Goal: Information Seeking & Learning: Check status

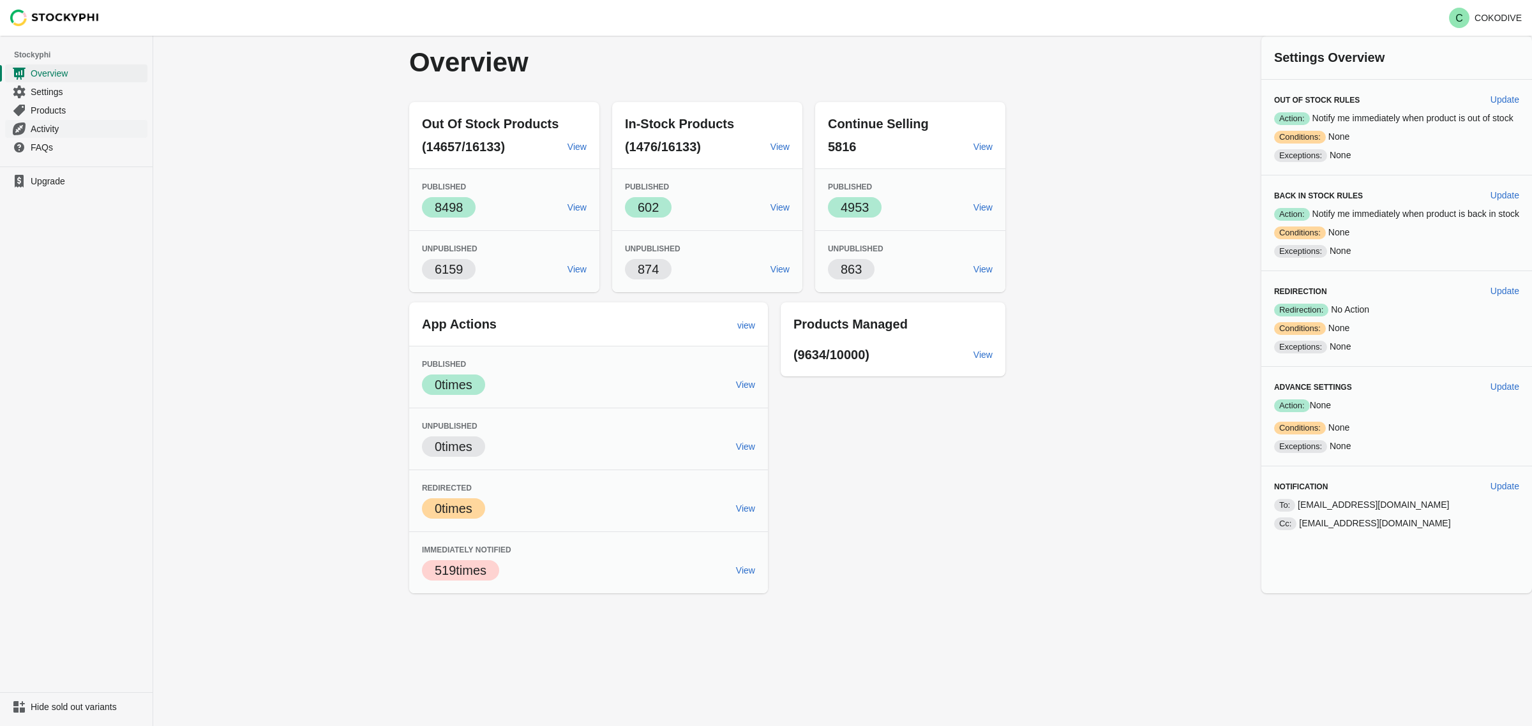
click at [50, 126] on span "Activity" at bounding box center [88, 129] width 114 height 13
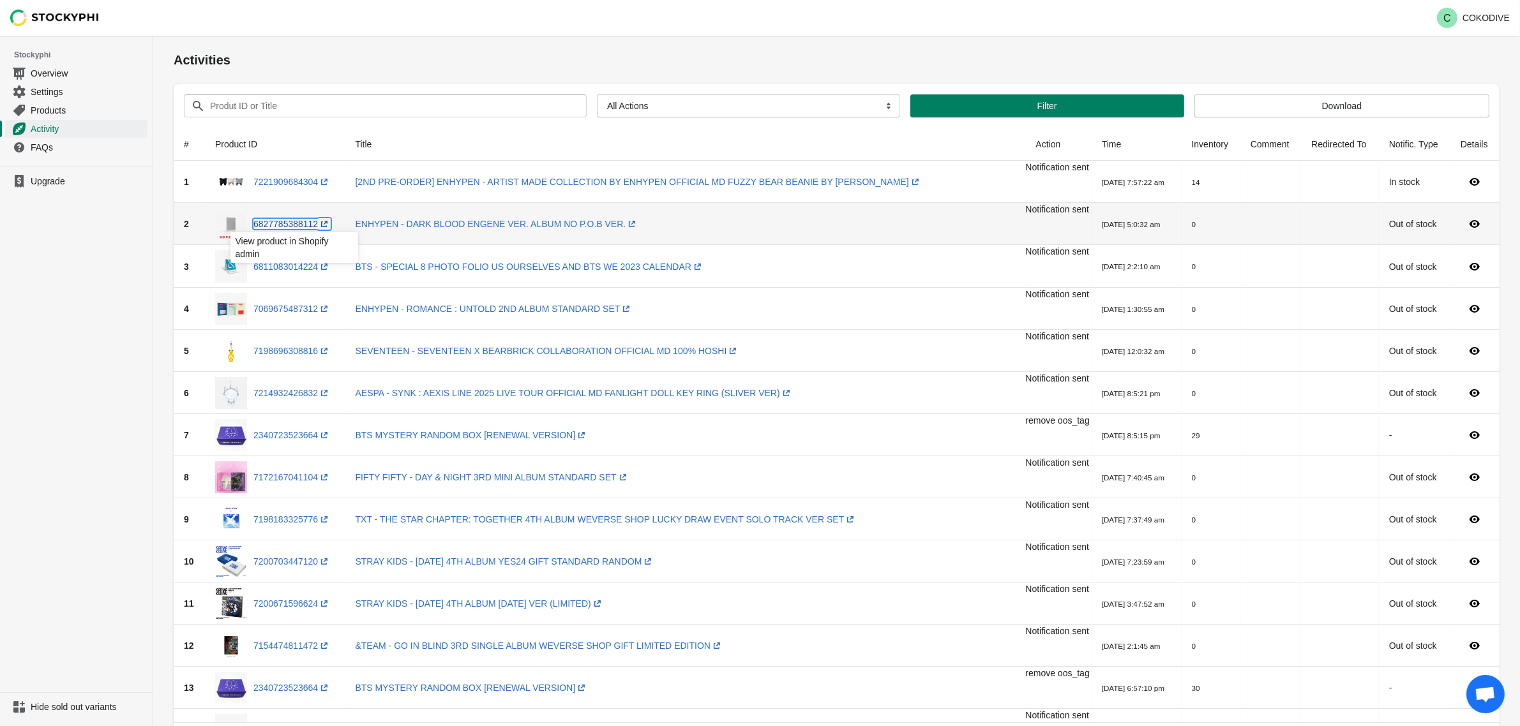
click at [281, 228] on link "6827785388112 (opens a new window)" at bounding box center [291, 224] width 77 height 10
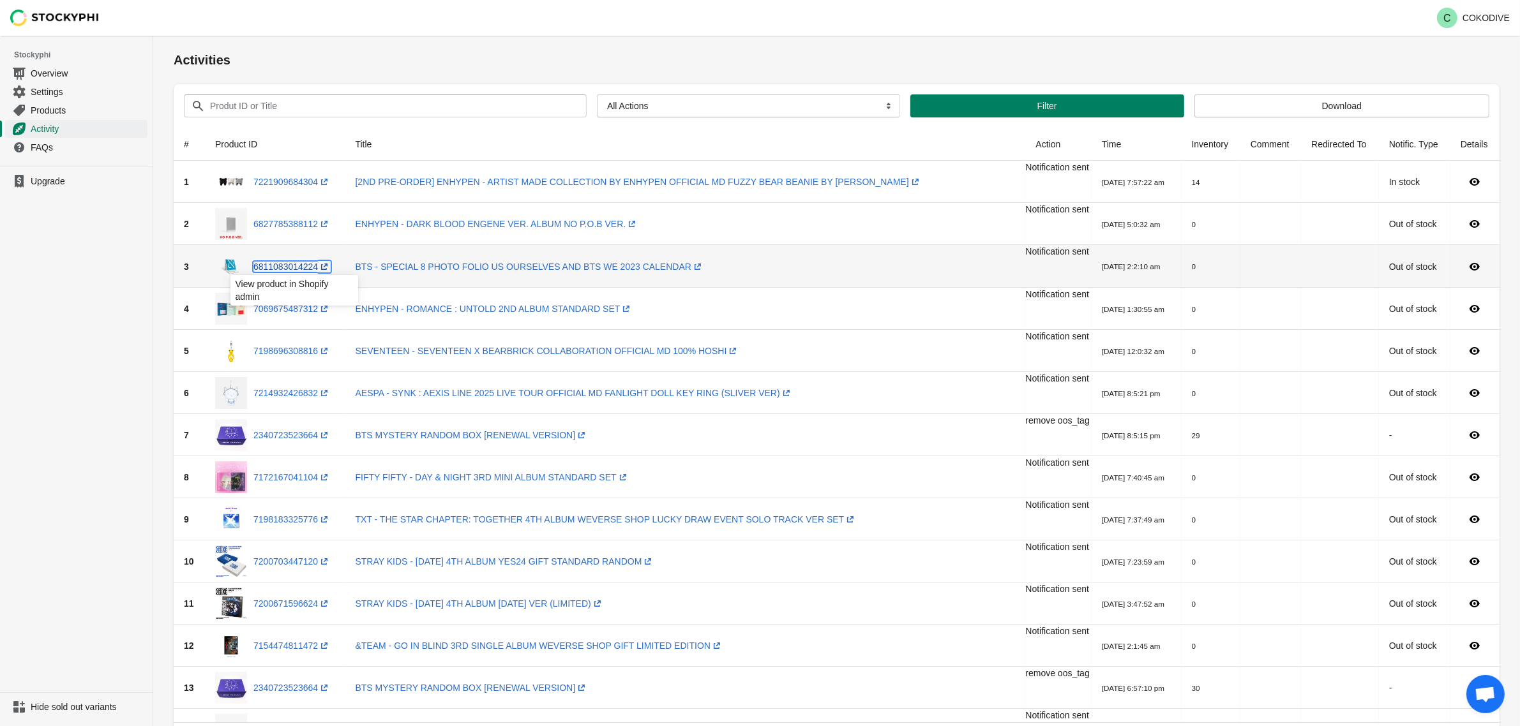
click at [295, 269] on link "6811083014224 (opens a new window)" at bounding box center [291, 267] width 77 height 10
click at [302, 310] on link "7069675487312 (opens a new window)" at bounding box center [291, 309] width 77 height 10
click at [304, 341] on div "7198696308816 (opens a new window)" at bounding box center [275, 351] width 120 height 32
click at [304, 343] on div "7198696308816 (opens a new window)" at bounding box center [275, 351] width 120 height 32
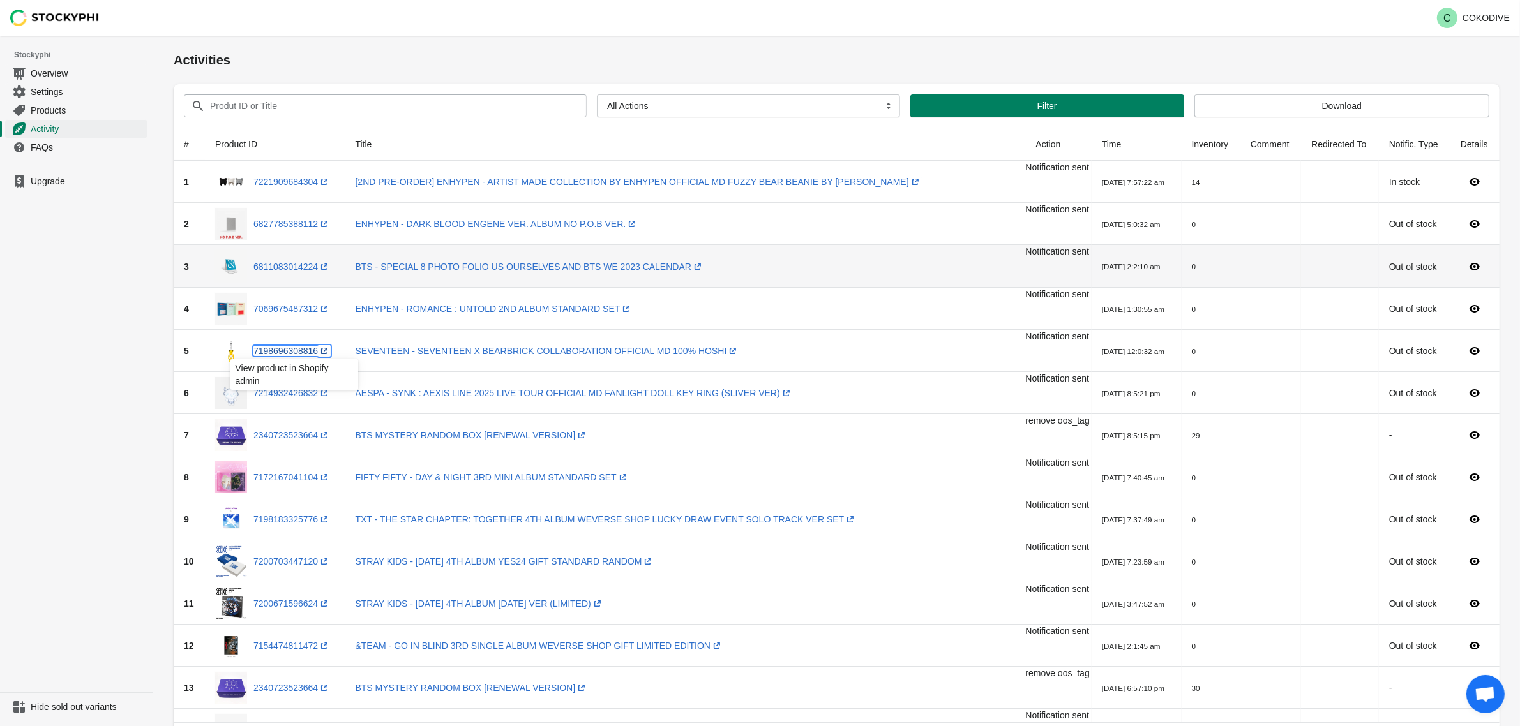
click at [302, 346] on link "7198696308816 (opens a new window)" at bounding box center [291, 351] width 77 height 10
click at [301, 391] on link "7214932426832 (opens a new window)" at bounding box center [291, 393] width 77 height 10
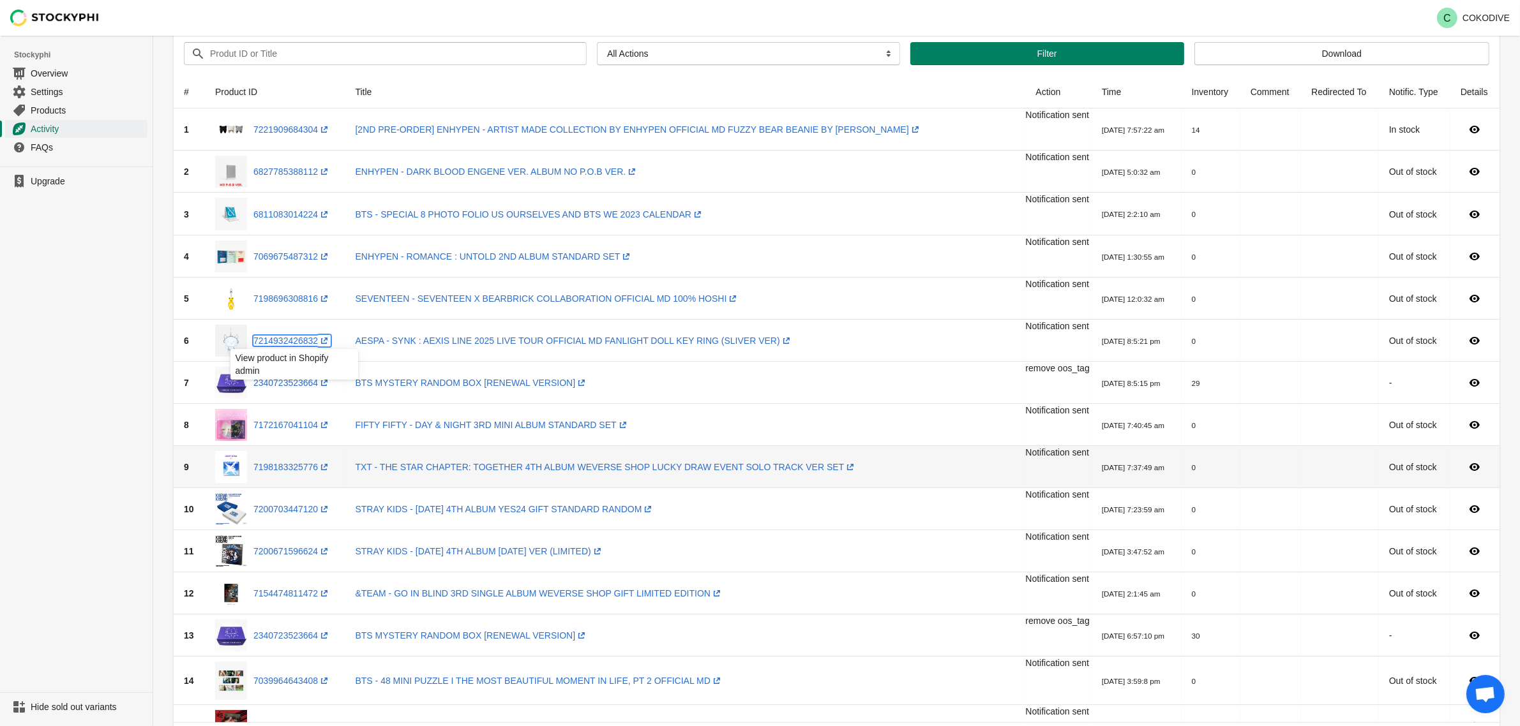
scroll to position [160, 0]
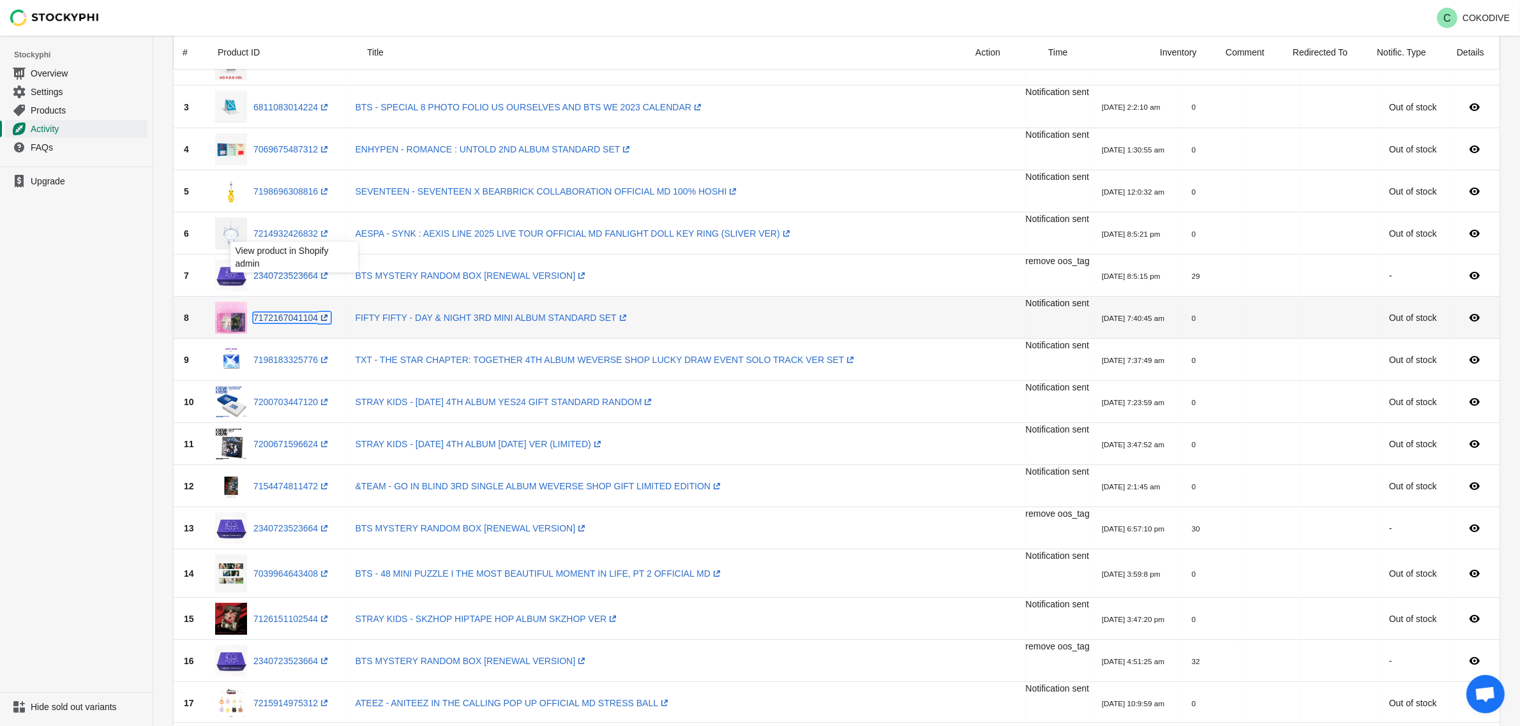
click at [290, 320] on link "7172167041104 (opens a new window)" at bounding box center [291, 318] width 77 height 10
click at [298, 359] on link "7198183325776 (opens a new window)" at bounding box center [291, 360] width 77 height 10
click at [271, 405] on link "7200703447120 (opens a new window)" at bounding box center [291, 402] width 77 height 10
click at [294, 439] on link "7200671596624 (opens a new window)" at bounding box center [291, 444] width 77 height 10
click at [282, 490] on link "7154474811472 (opens a new window)" at bounding box center [291, 486] width 77 height 10
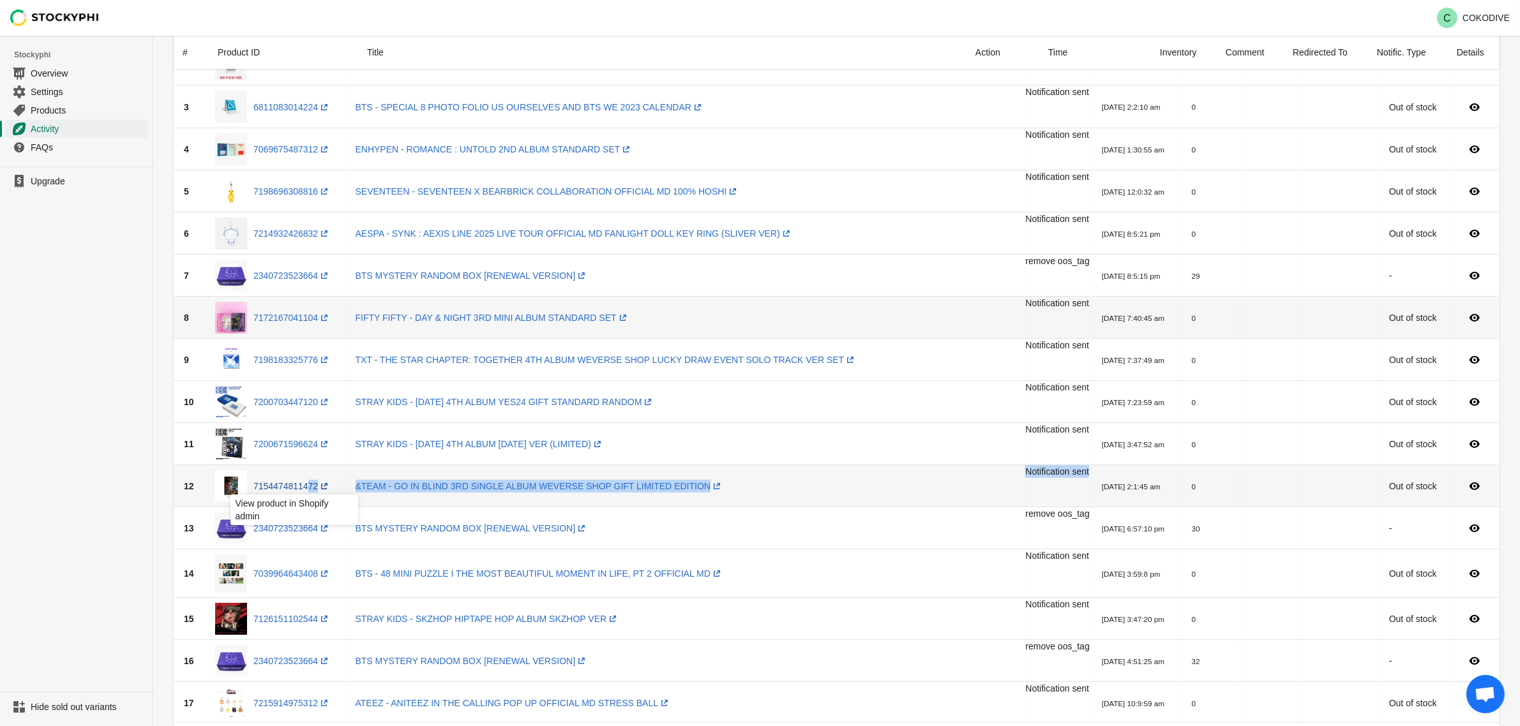
drag, startPoint x: 1028, startPoint y: 484, endPoint x: 310, endPoint y: 482, distance: 717.3
click at [310, 482] on tr "12 7154474811472 (opens a new window) &TEAM - GO IN BLIND 3RD SINGLE ALBUM WEVE…" at bounding box center [837, 486] width 1326 height 42
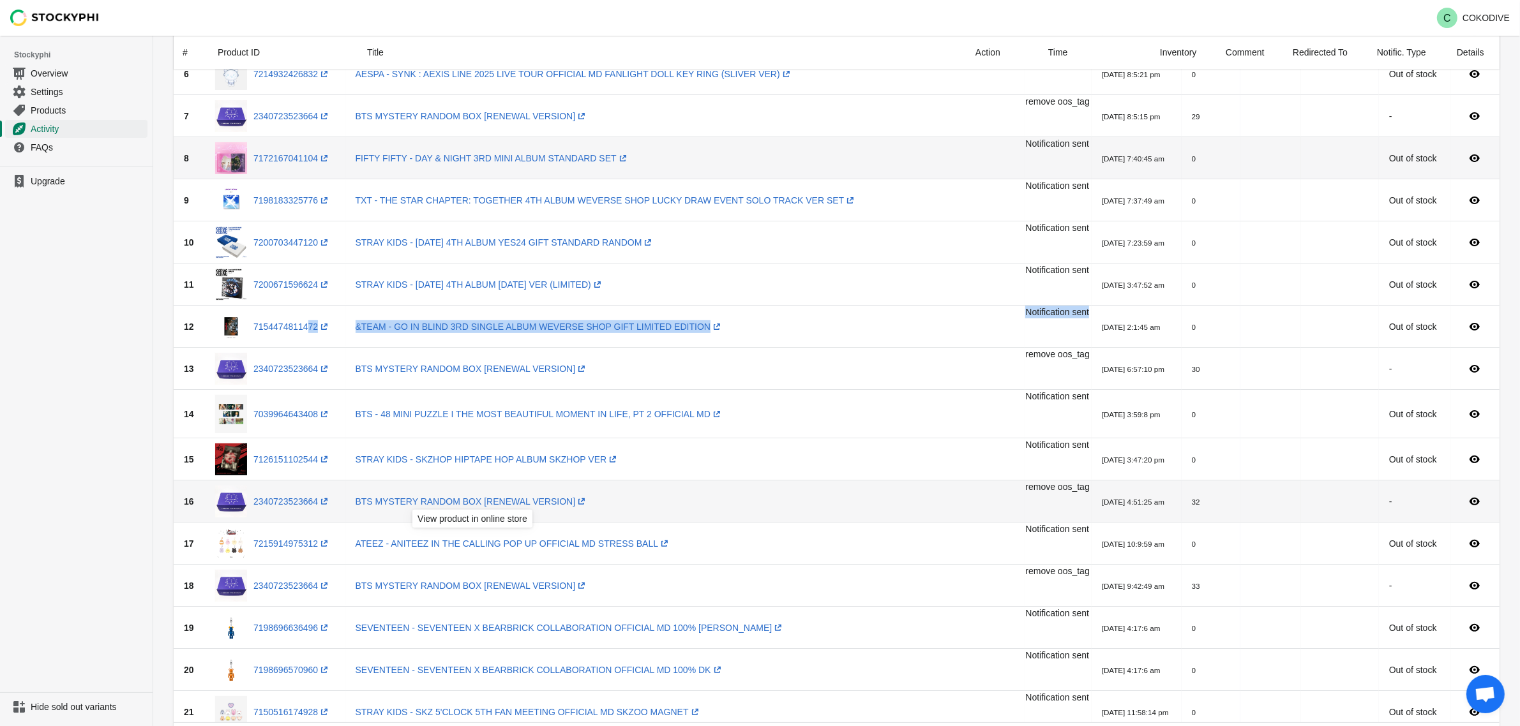
scroll to position [399, 0]
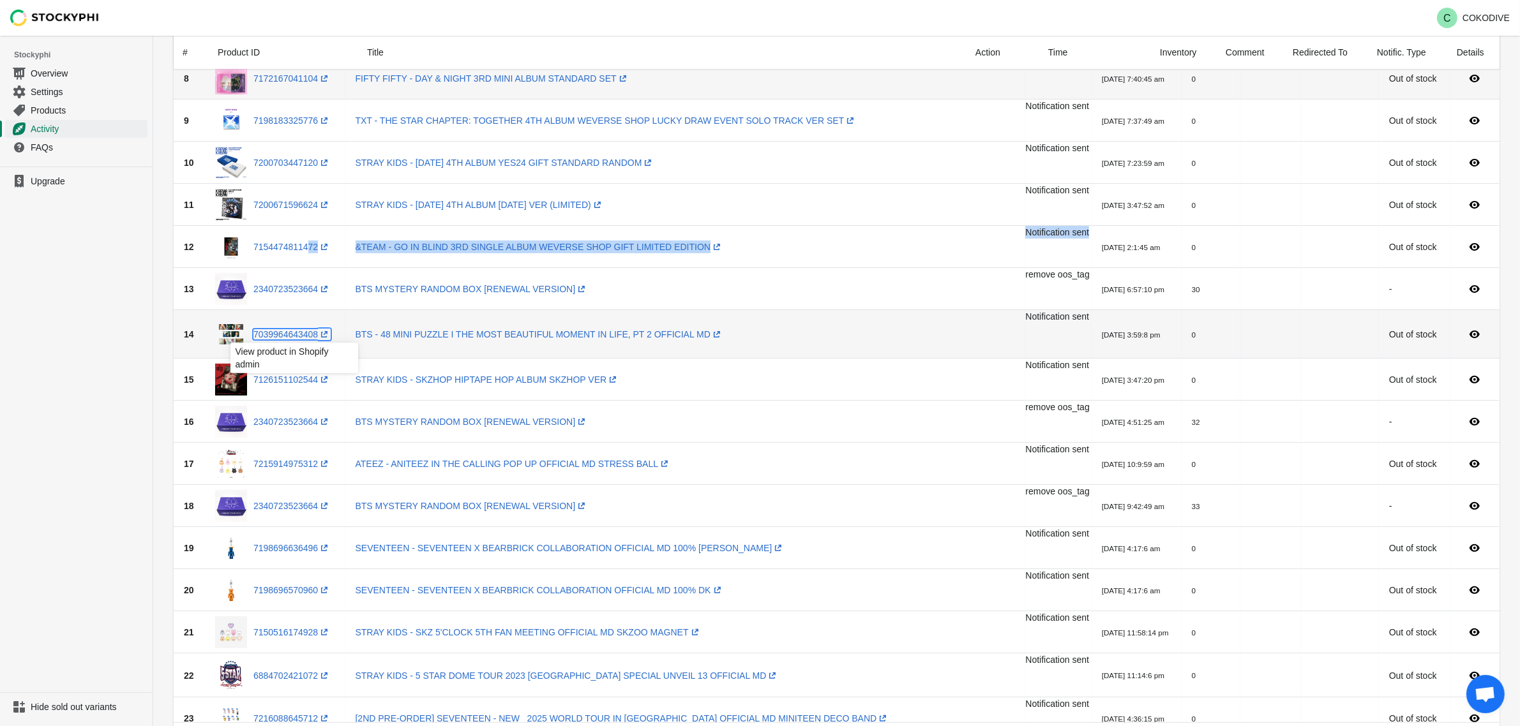
drag, startPoint x: 304, startPoint y: 333, endPoint x: 301, endPoint y: 358, distance: 25.1
click at [304, 333] on link "7039964643408 (opens a new window)" at bounding box center [291, 334] width 77 height 10
click at [288, 384] on link "7126151102544 (opens a new window)" at bounding box center [291, 380] width 77 height 10
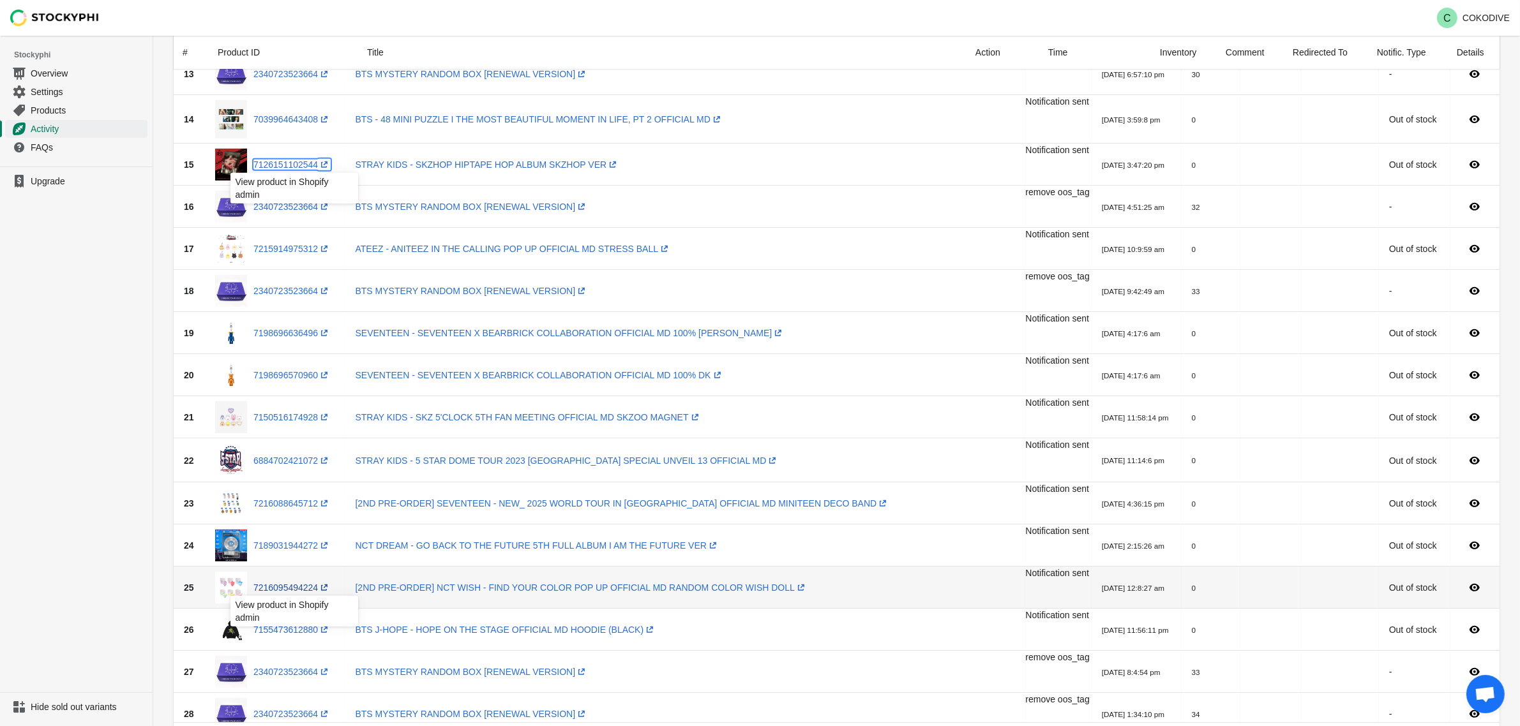
scroll to position [638, 0]
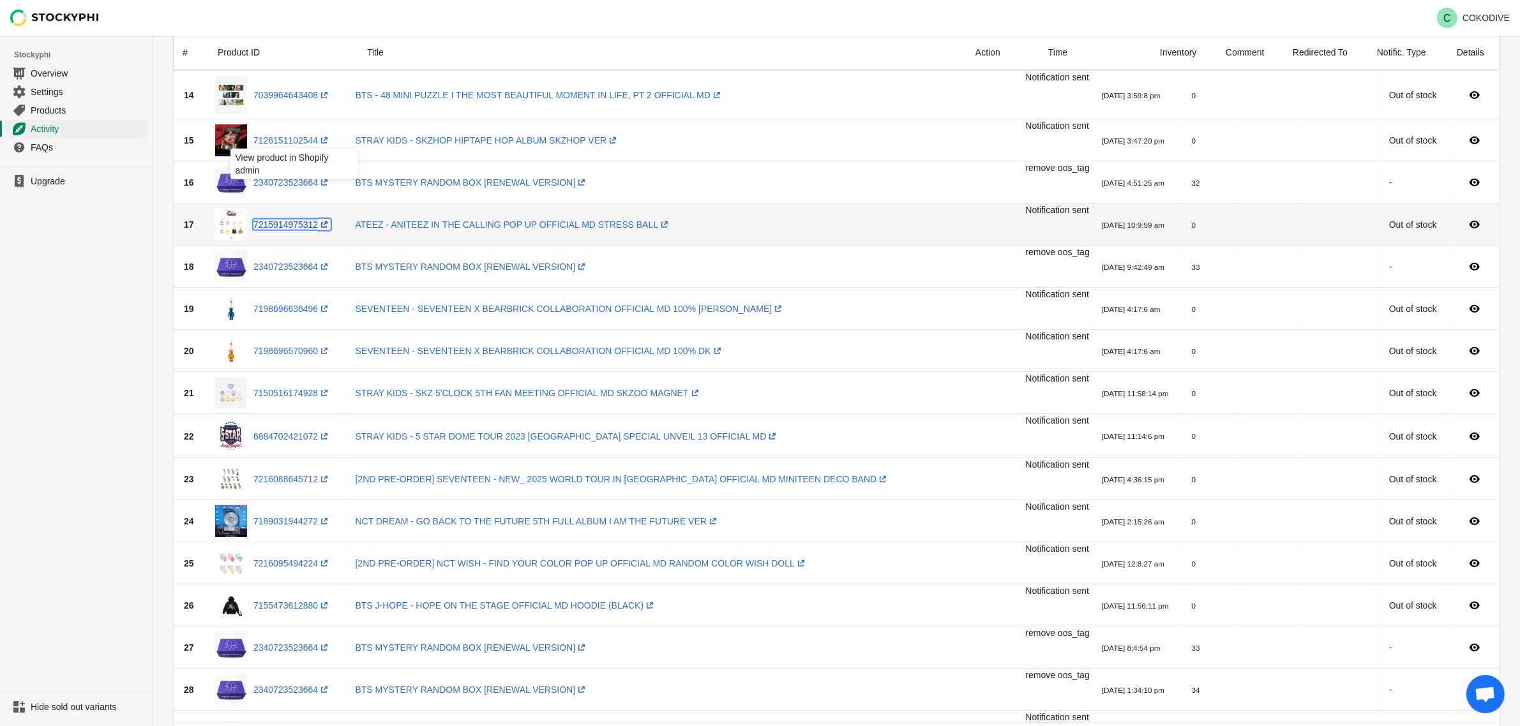
click at [311, 223] on link "7215914975312 (opens a new window)" at bounding box center [291, 225] width 77 height 10
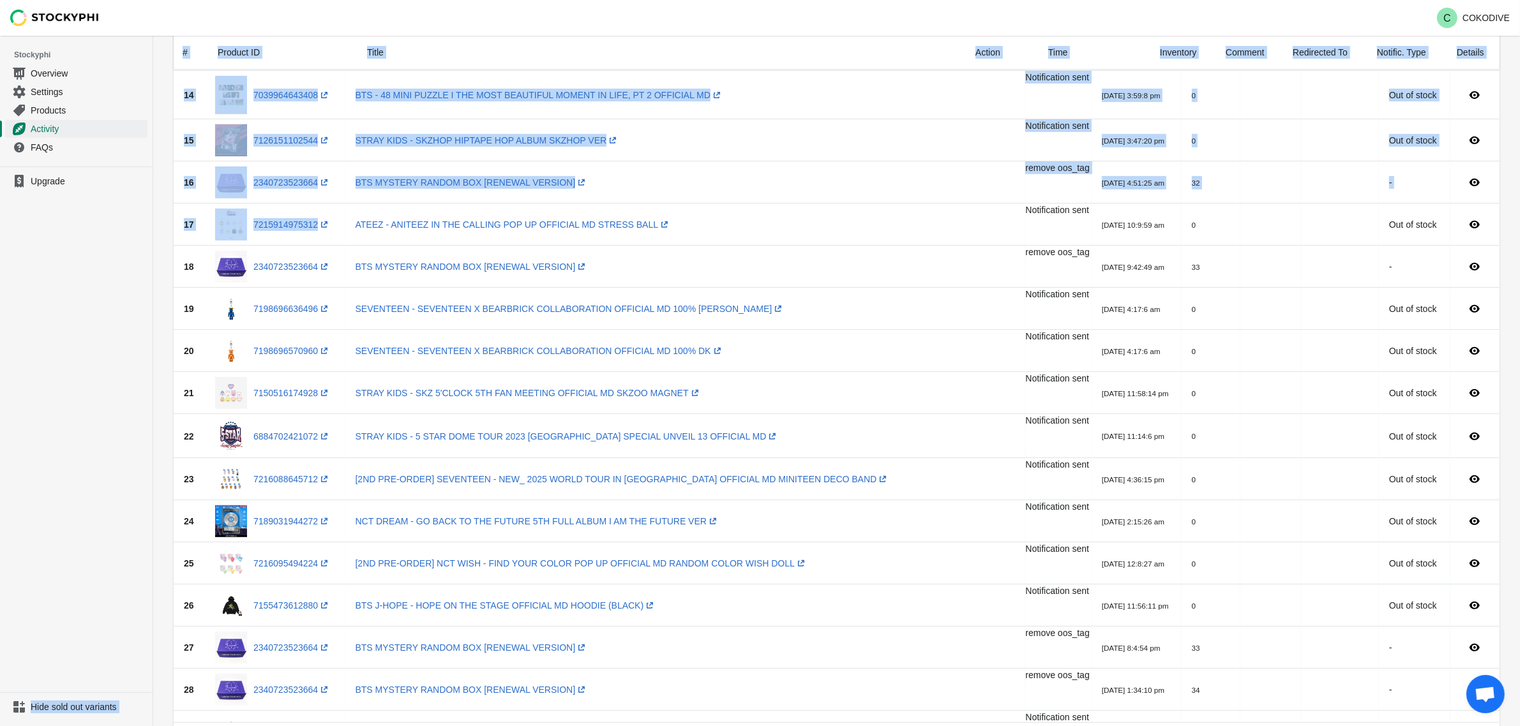
drag, startPoint x: 114, startPoint y: 223, endPoint x: 437, endPoint y: 213, distance: 323.8
click at [437, 213] on div "Skip to content C COKODIVE Stockyphi Overview Settings Products Activity FAQs U…" at bounding box center [760, 566] width 1520 height 2408
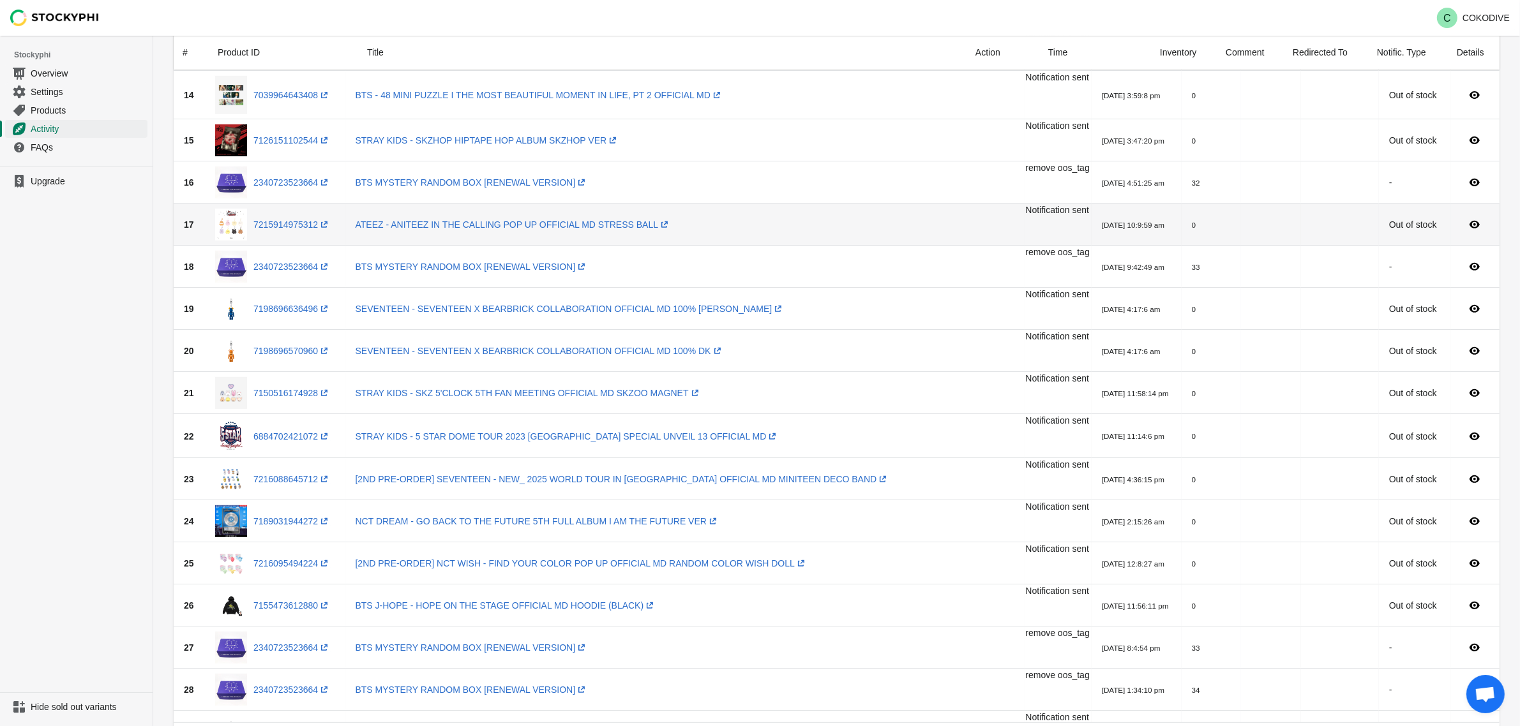
drag, startPoint x: 751, startPoint y: 231, endPoint x: 739, endPoint y: 237, distance: 13.4
click at [739, 237] on td "ATEEZ - ANITEEZ IN THE CALLING POP UP OFFICIAL MD STRESS BALL (opens a new wind…" at bounding box center [685, 225] width 680 height 42
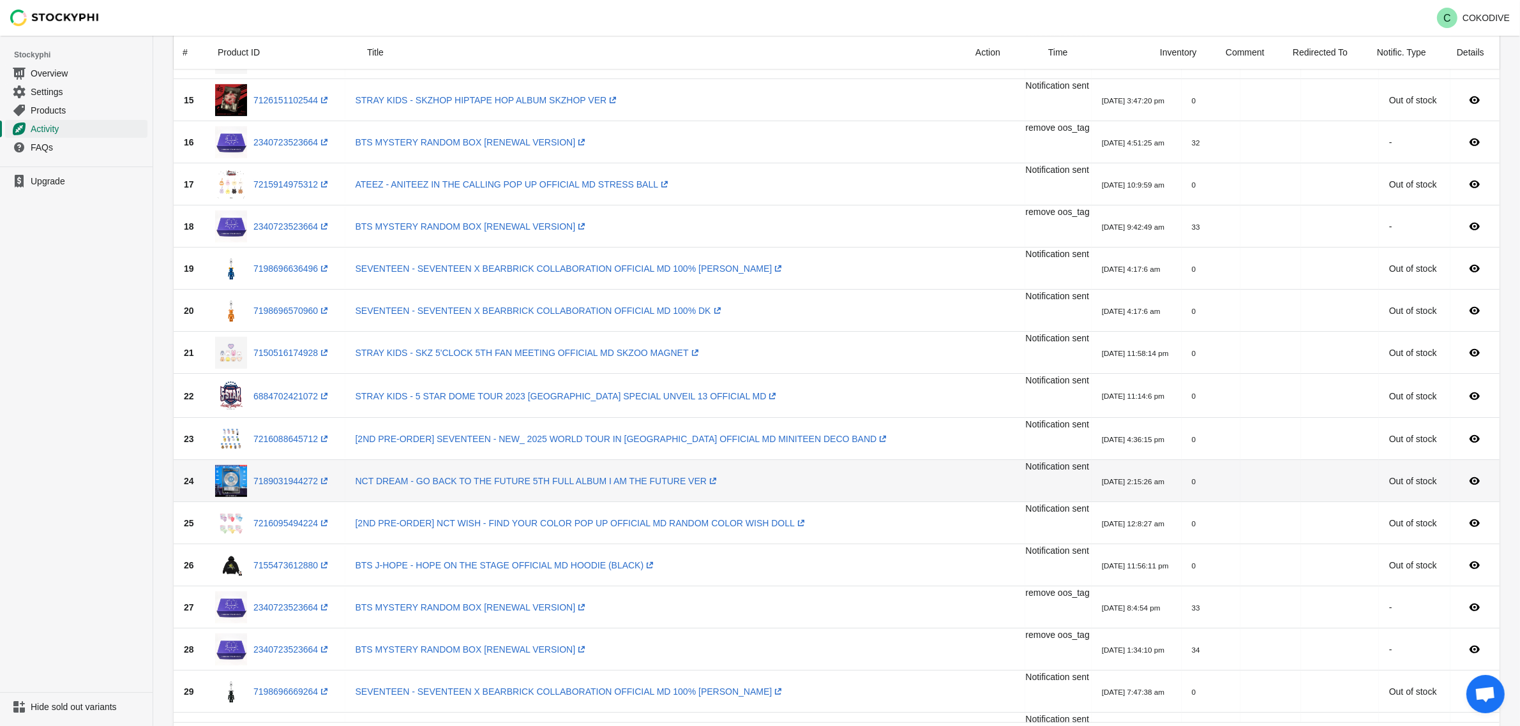
scroll to position [479, 0]
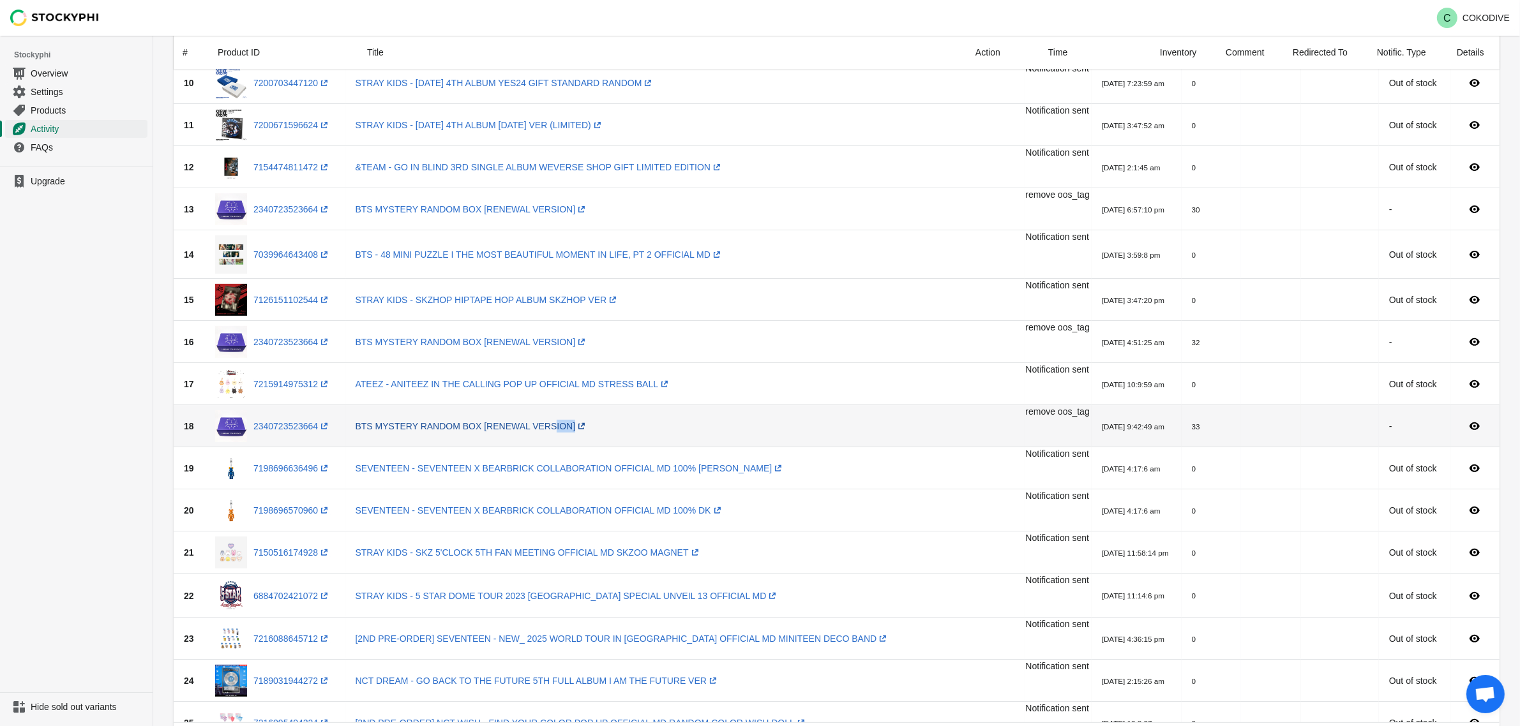
click at [540, 433] on div "Skip to content C COKODIVE Stockyphi Overview Settings Products Activity FAQs U…" at bounding box center [760, 725] width 1520 height 2408
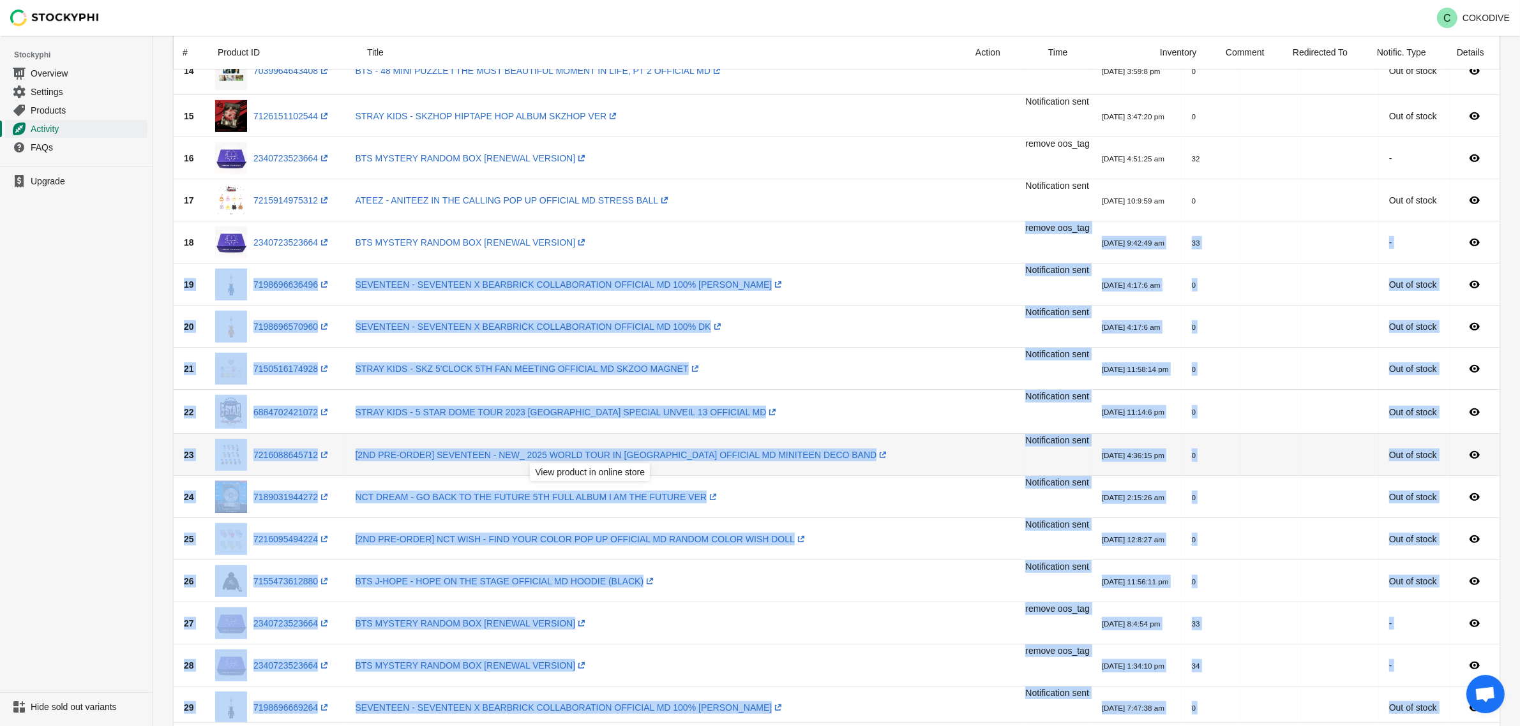
scroll to position [718, 0]
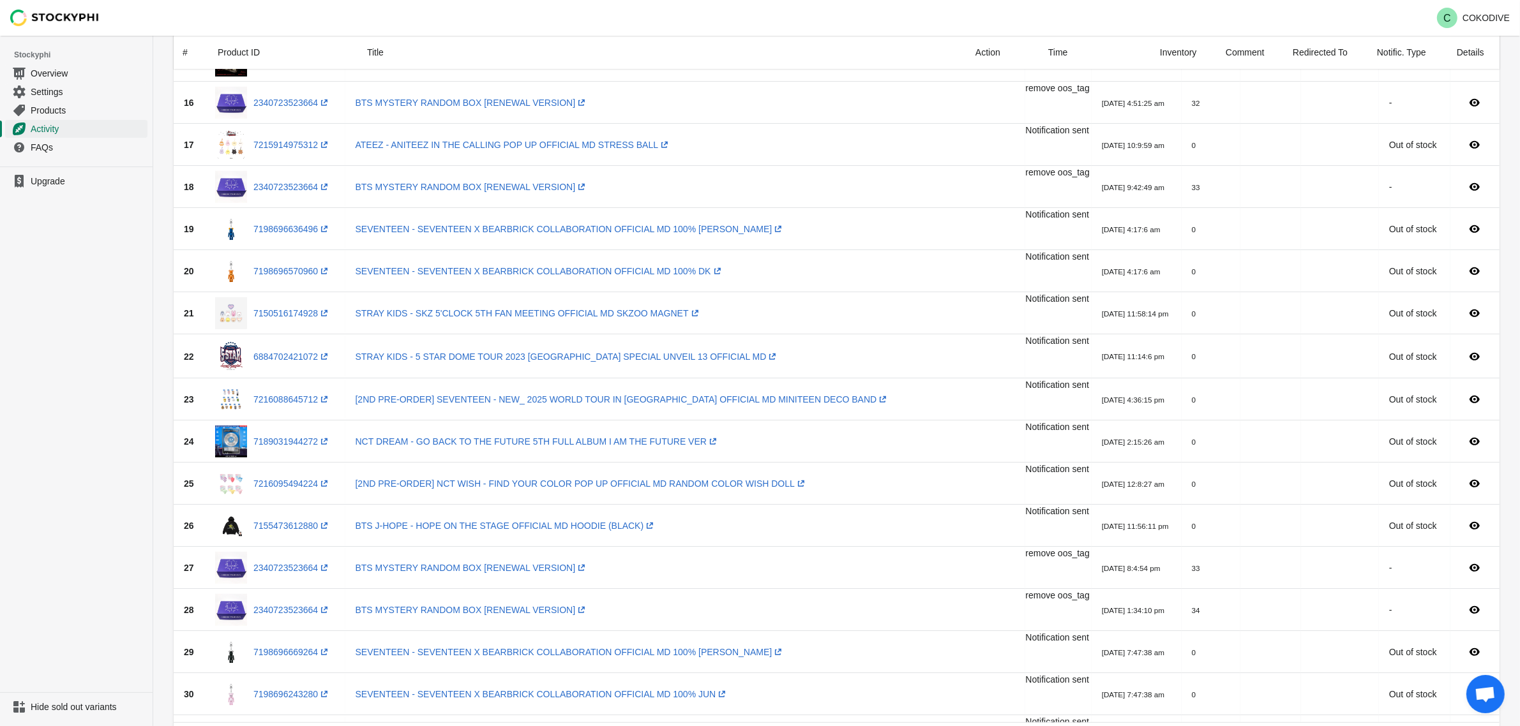
click at [154, 368] on div "Activities Submit Produt ID or Title Clear All Actions Hide Products Show Produ…" at bounding box center [836, 489] width 1366 height 2342
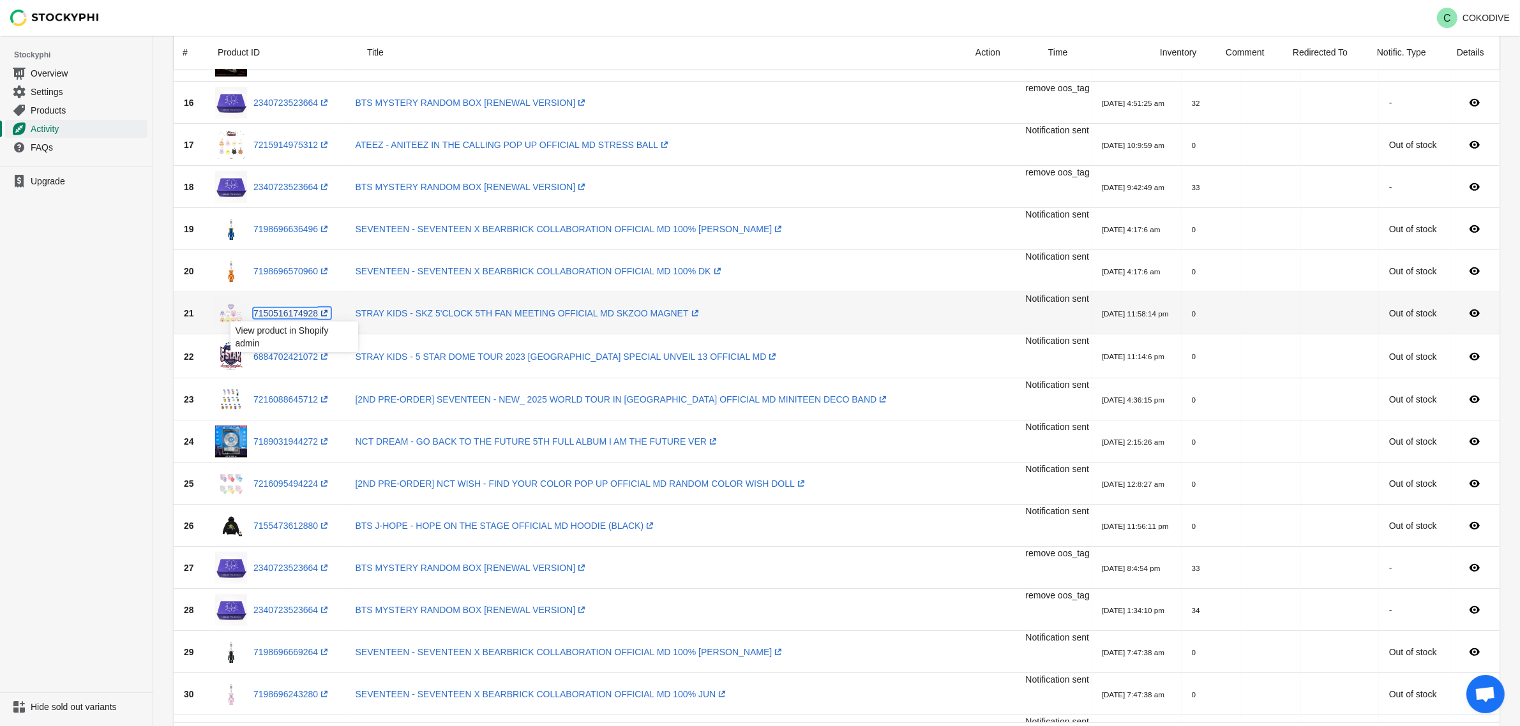
click at [292, 311] on link "7150516174928 (opens a new window)" at bounding box center [291, 313] width 77 height 10
click at [288, 359] on link "6884702421072 (opens a new window)" at bounding box center [291, 357] width 77 height 10
click at [295, 400] on link "7216088645712 (opens a new window)" at bounding box center [291, 399] width 77 height 10
click at [288, 439] on link "7189031944272 (opens a new window)" at bounding box center [291, 442] width 77 height 10
click at [291, 479] on link "7216095494224 (opens a new window)" at bounding box center [291, 484] width 77 height 10
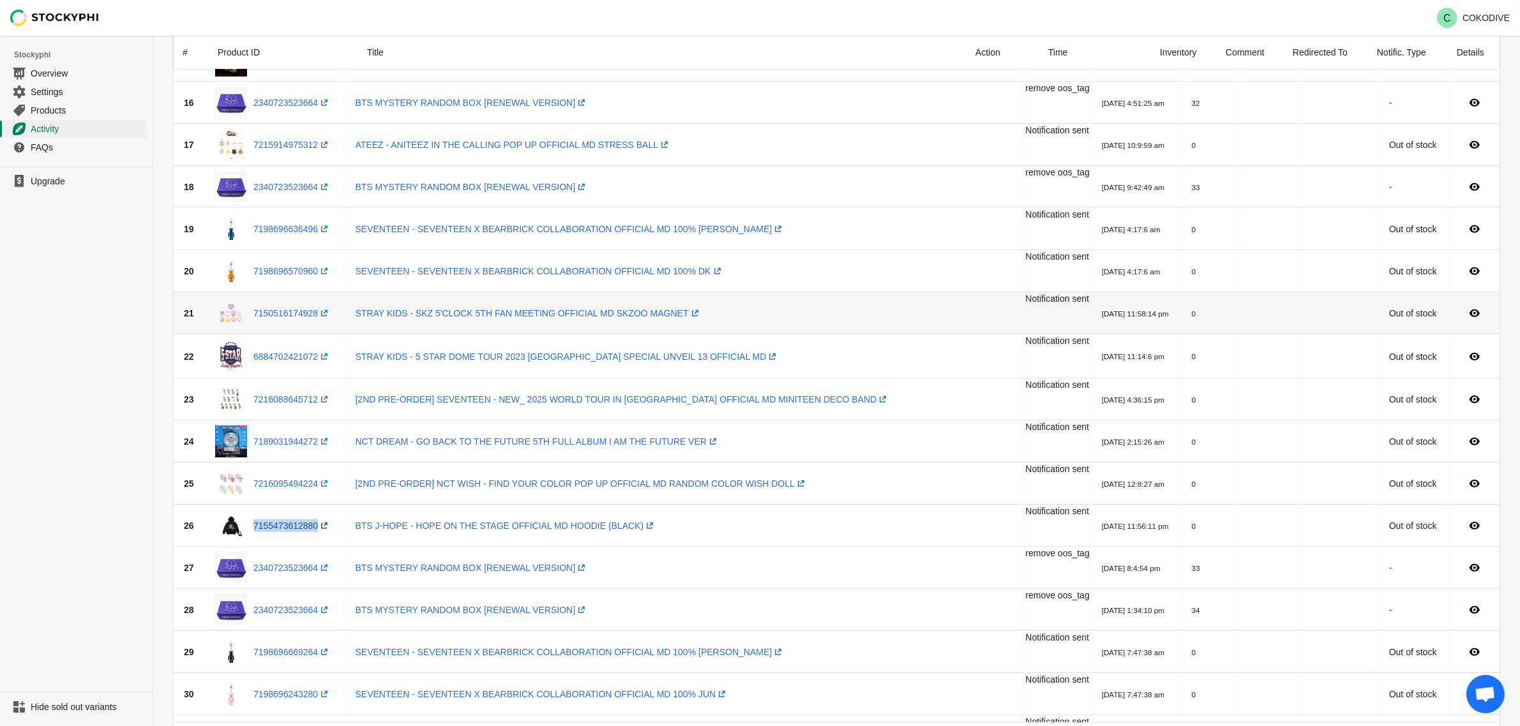
click at [292, 517] on div "7155473612880 (opens a new window)" at bounding box center [275, 526] width 120 height 32
click at [300, 530] on link "7155473612880 (opens a new window)" at bounding box center [291, 526] width 77 height 10
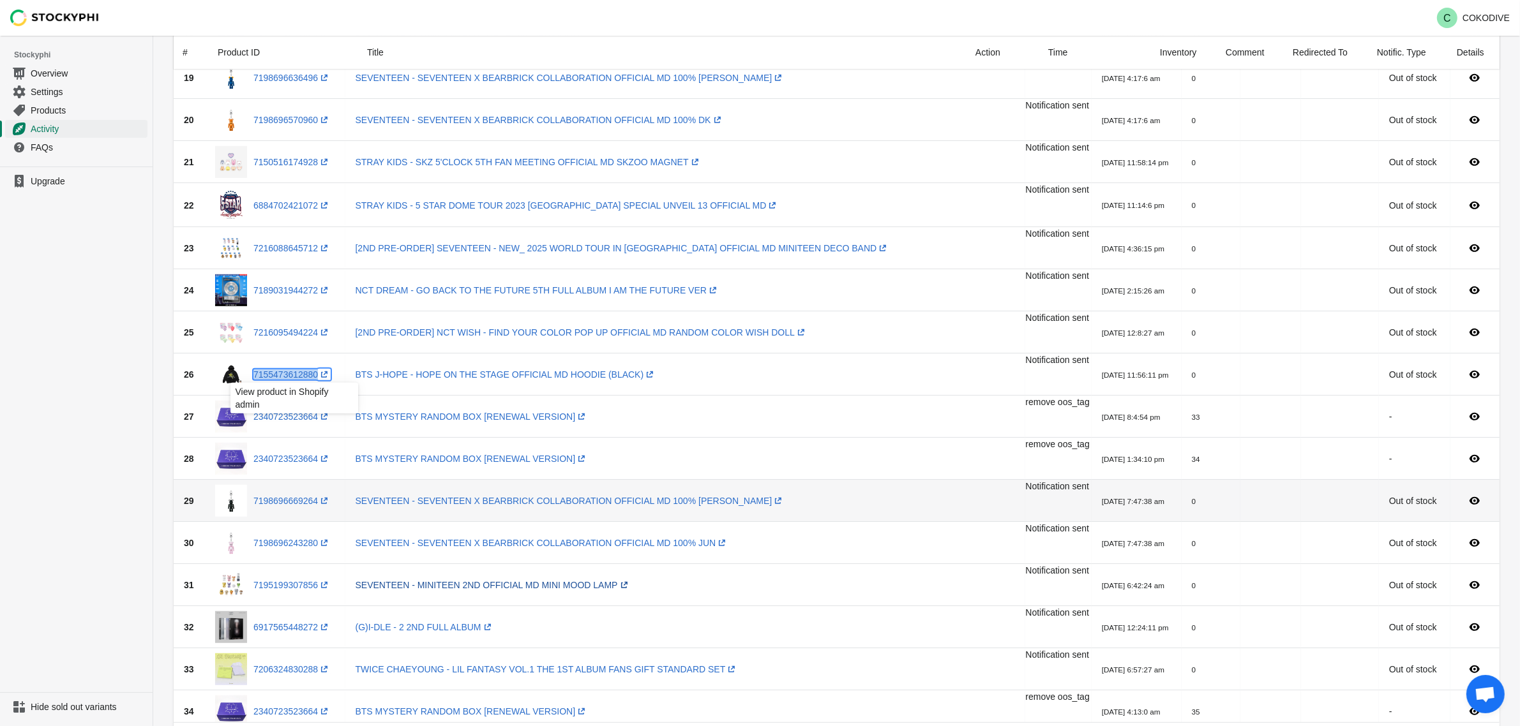
scroll to position [1037, 0]
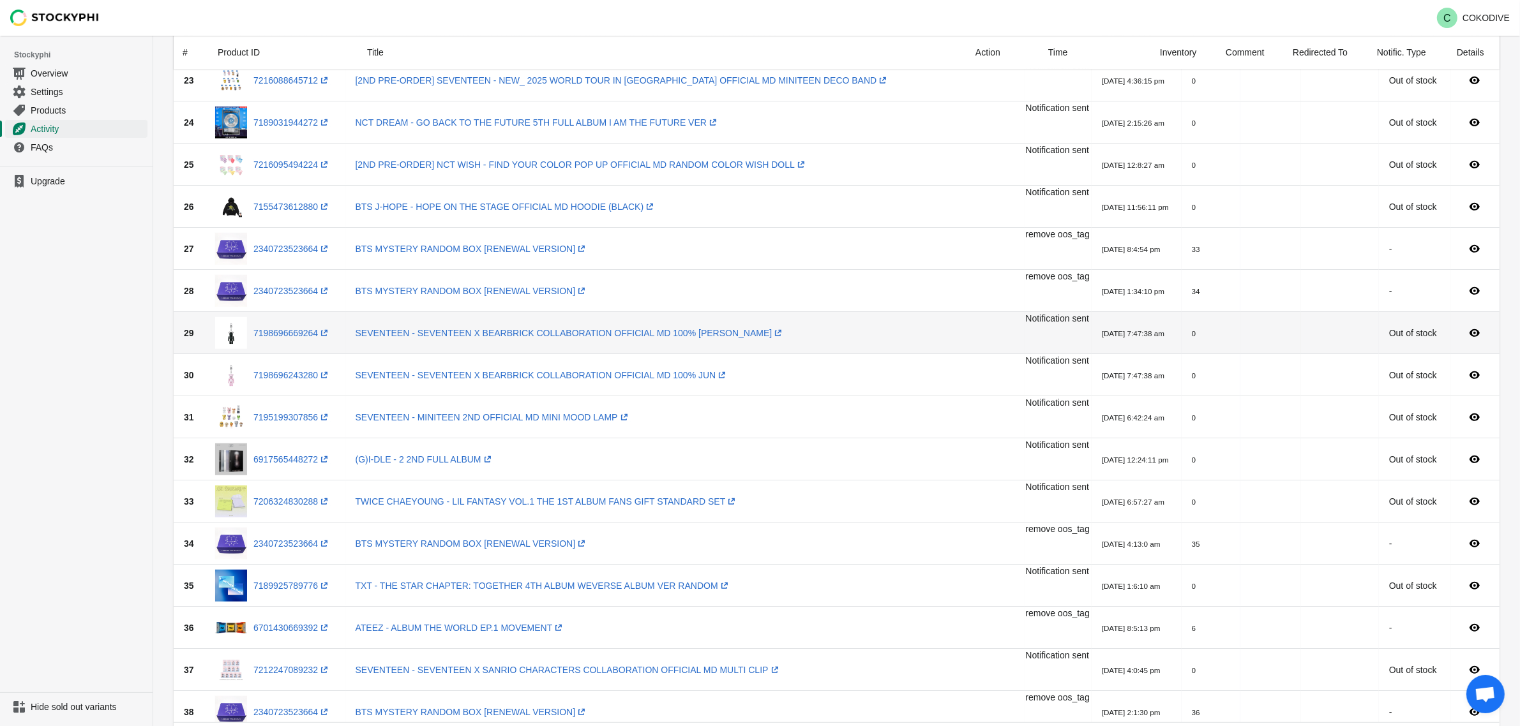
drag, startPoint x: 812, startPoint y: 337, endPoint x: 766, endPoint y: 336, distance: 46.0
click at [766, 336] on td "SEVENTEEN - SEVENTEEN X BEARBRICK COLLABORATION OFFICIAL MD 100% VERNON (opens …" at bounding box center [685, 333] width 680 height 42
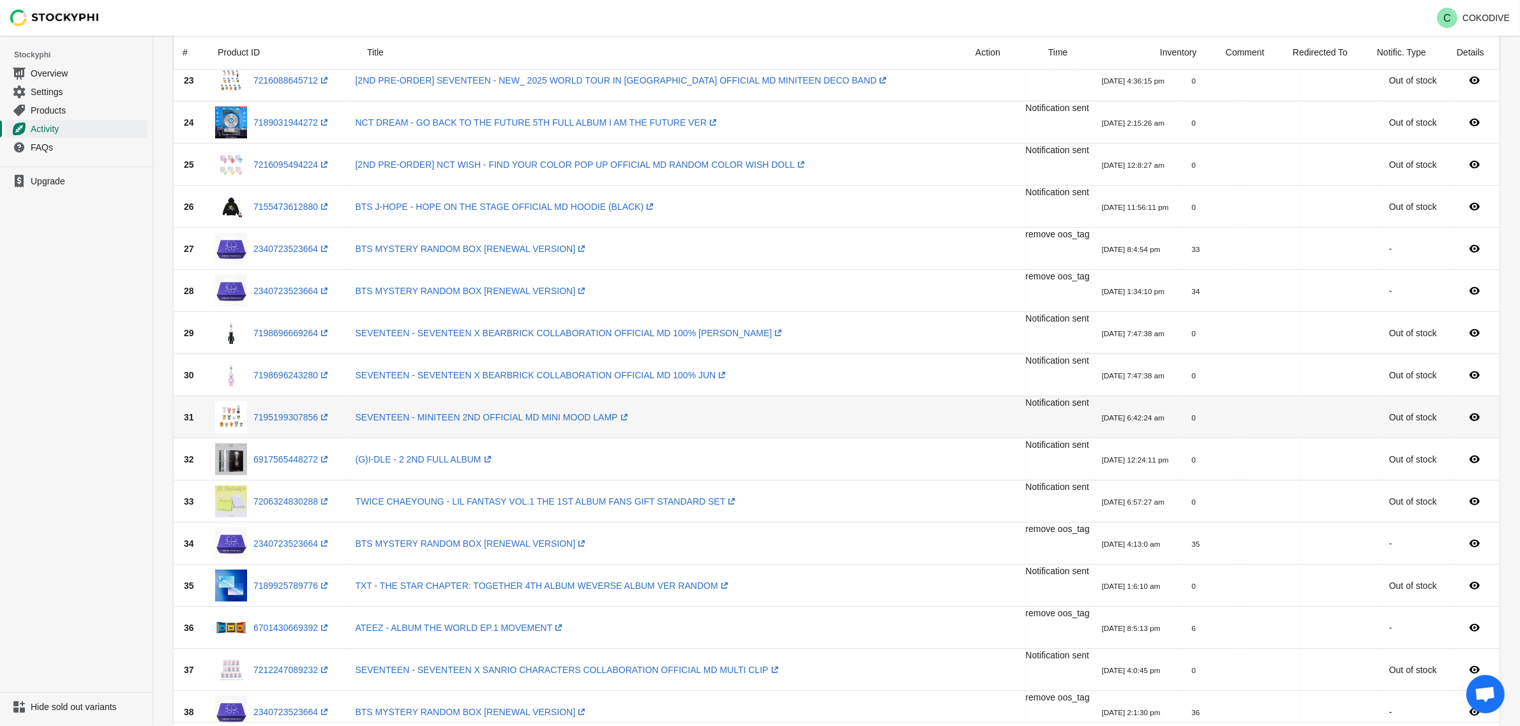
scroll to position [1117, 0]
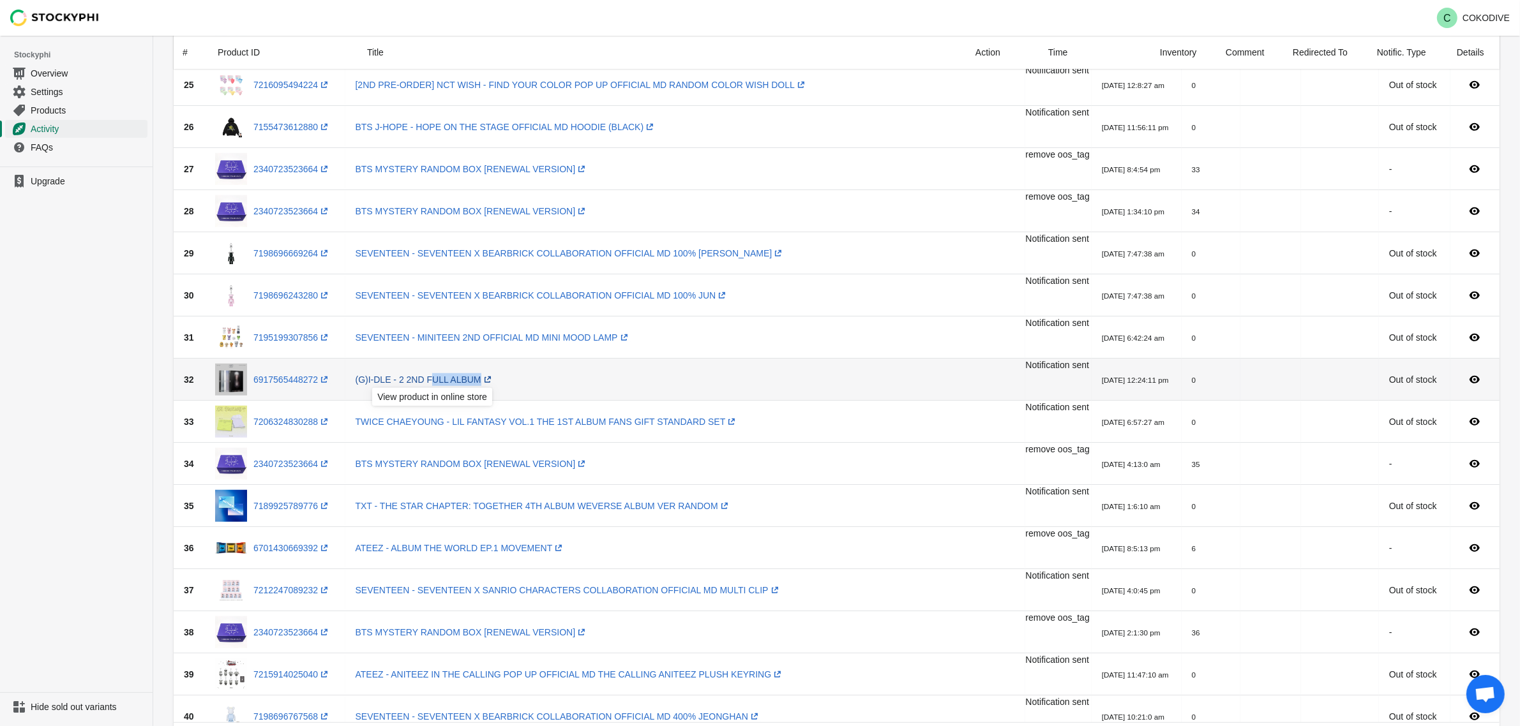
drag, startPoint x: 532, startPoint y: 380, endPoint x: 438, endPoint y: 375, distance: 94.0
click at [438, 375] on td "(G)I-DLE - 2 2ND FULL ALBUM (opens a new window)" at bounding box center [685, 380] width 680 height 42
click at [292, 382] on link "6917565448272 (opens a new window)" at bounding box center [291, 380] width 77 height 10
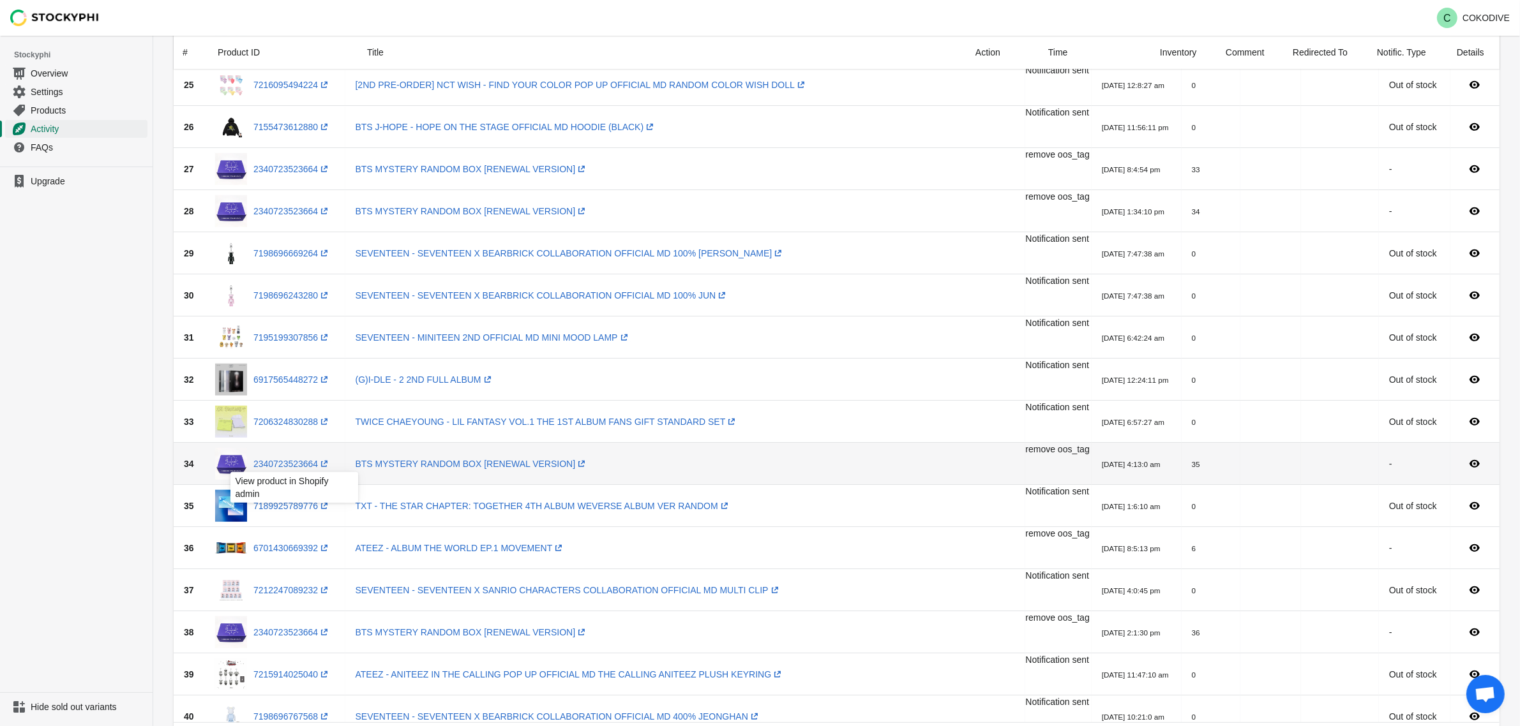
click at [313, 511] on div "View product in Shopify admin" at bounding box center [294, 491] width 148 height 43
click at [305, 505] on div "View product in Shopify admin" at bounding box center [294, 491] width 148 height 43
click at [295, 503] on div "View product in Shopify admin" at bounding box center [294, 491] width 148 height 43
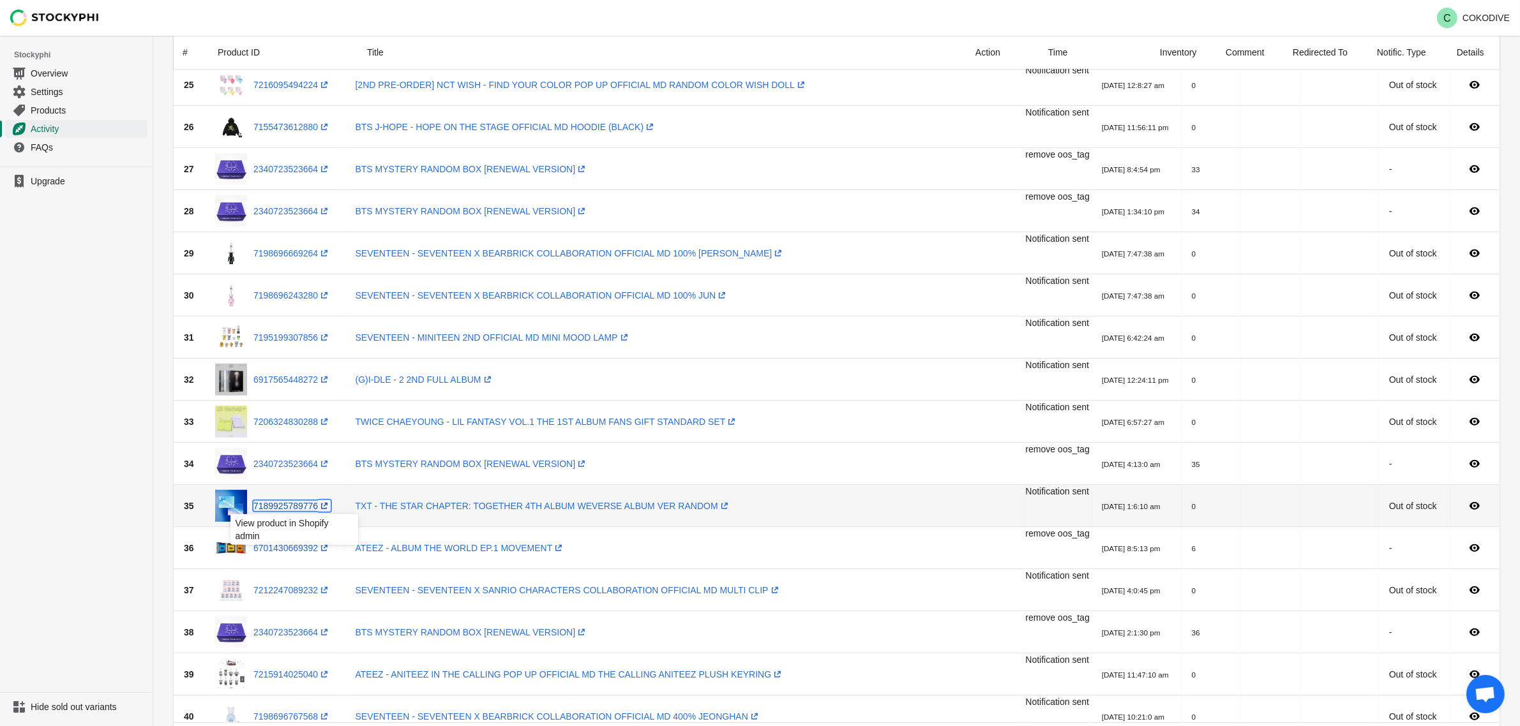
click at [291, 506] on link "7189925789776 (opens a new window)" at bounding box center [291, 506] width 77 height 10
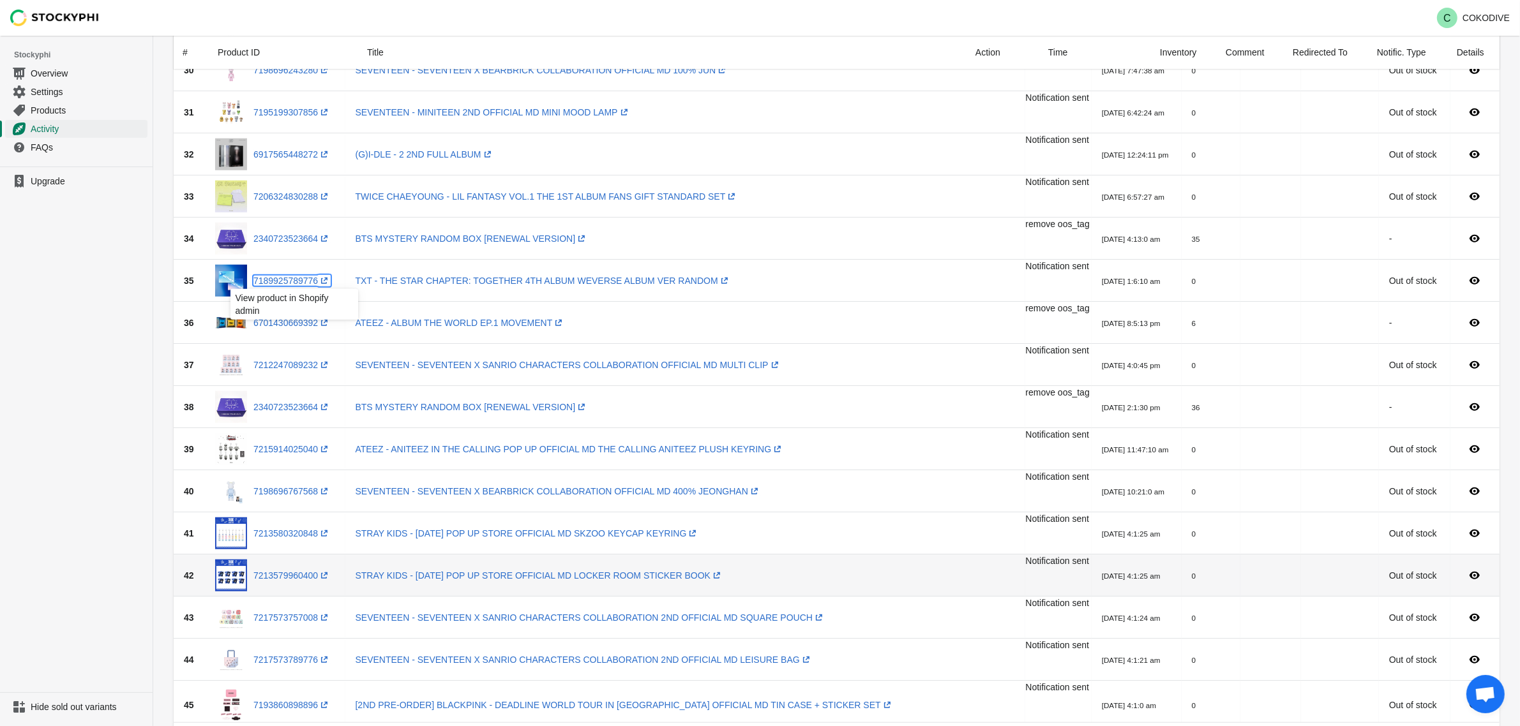
scroll to position [1356, 0]
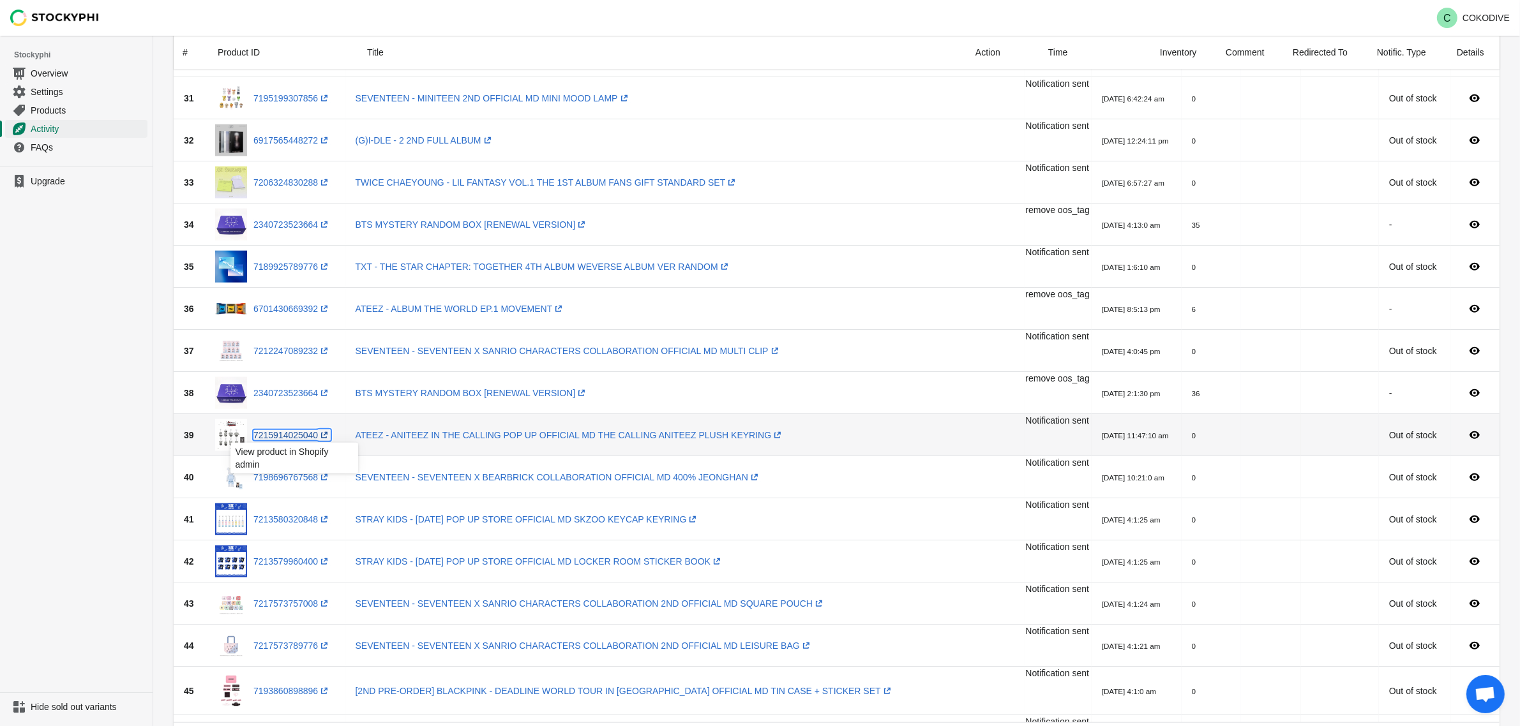
click at [290, 433] on link "7215914025040 (opens a new window)" at bounding box center [291, 435] width 77 height 10
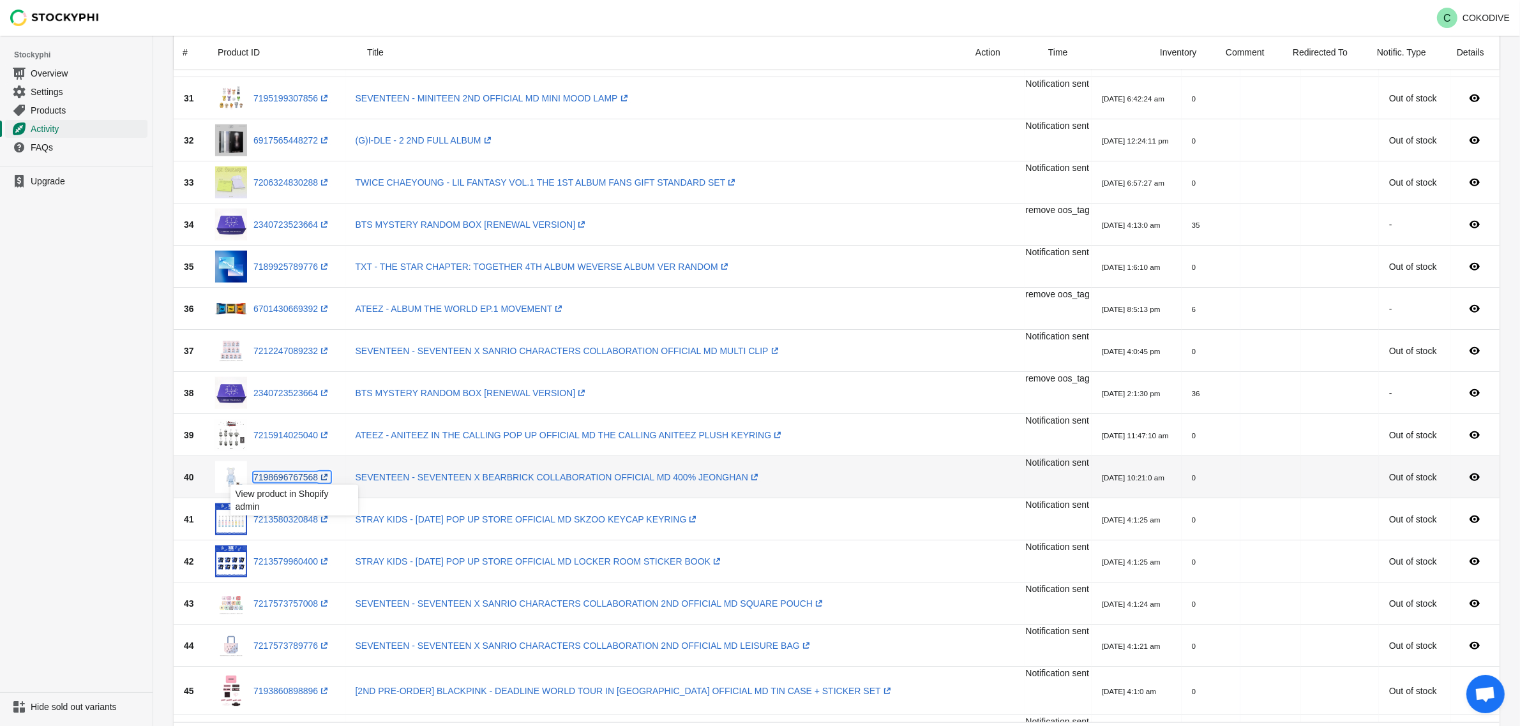
click at [297, 474] on link "7198696767568 (opens a new window)" at bounding box center [291, 477] width 77 height 10
drag, startPoint x: 298, startPoint y: 509, endPoint x: 294, endPoint y: 517, distance: 9.1
click at [291, 518] on link "7213580320848 (opens a new window)" at bounding box center [291, 519] width 77 height 10
click at [294, 565] on link "7213579960400 (opens a new window)" at bounding box center [291, 562] width 77 height 10
click at [285, 599] on link "7217573757008 (opens a new window)" at bounding box center [291, 604] width 77 height 10
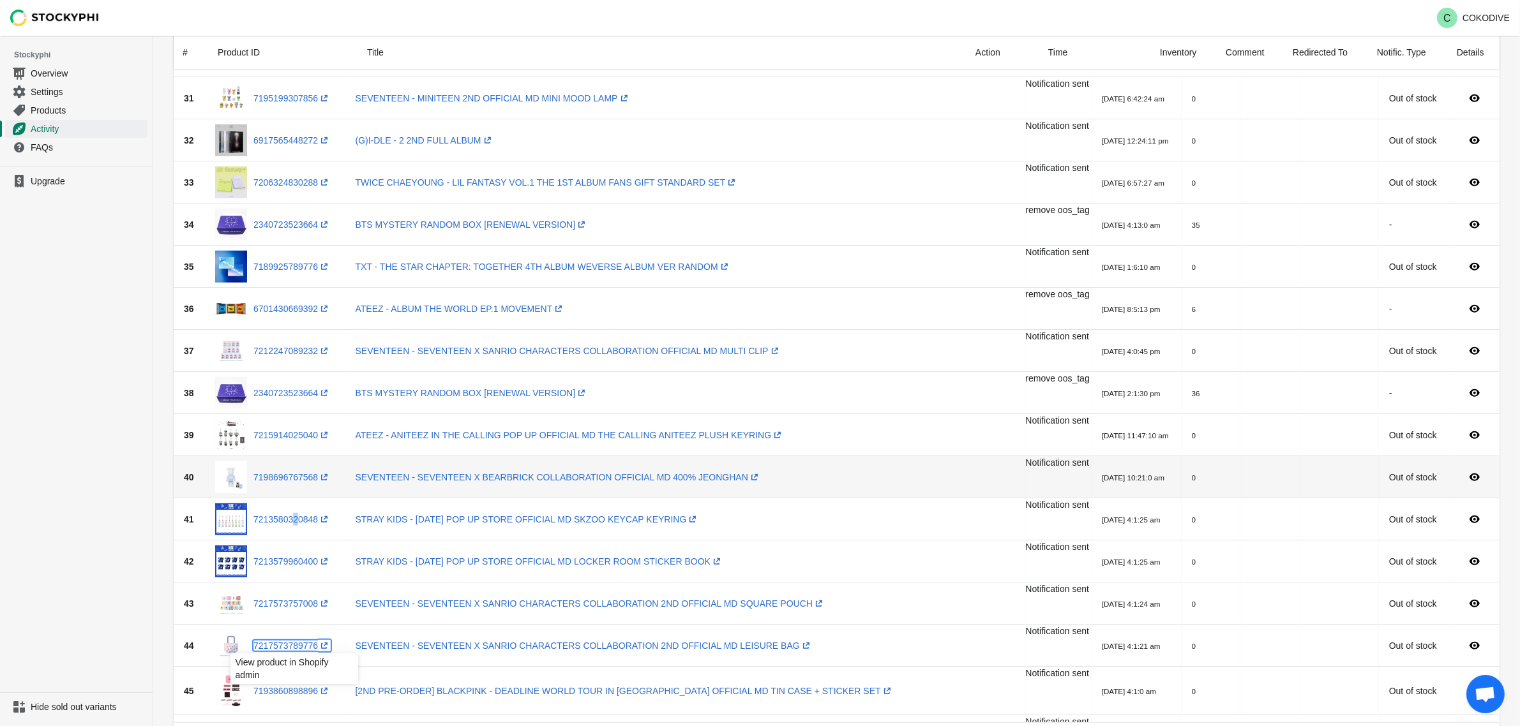
click at [279, 641] on link "7217573789776 (opens a new window)" at bounding box center [291, 646] width 77 height 10
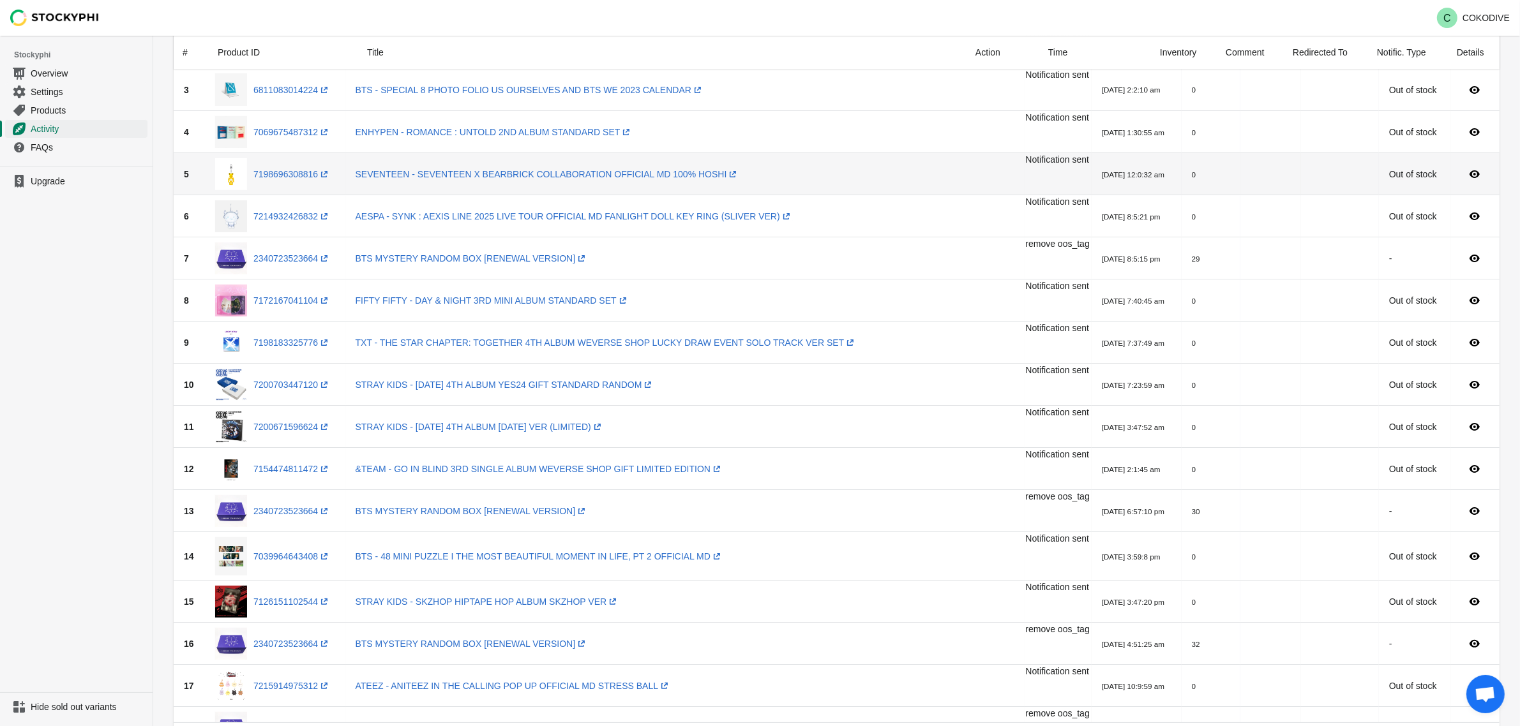
scroll to position [160, 0]
